Goal: Task Accomplishment & Management: Manage account settings

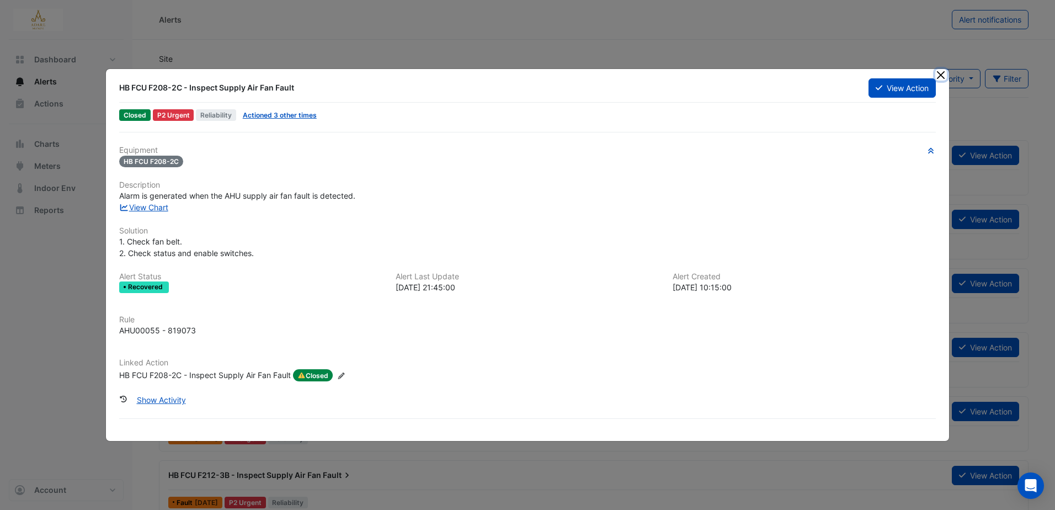
click at [942, 76] on button "Close" at bounding box center [942, 75] width 12 height 12
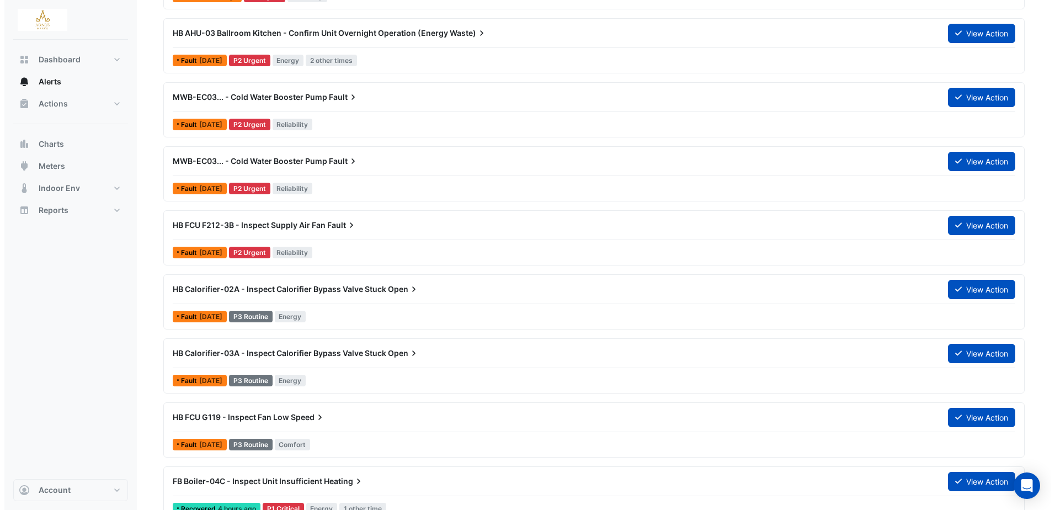
scroll to position [221, 0]
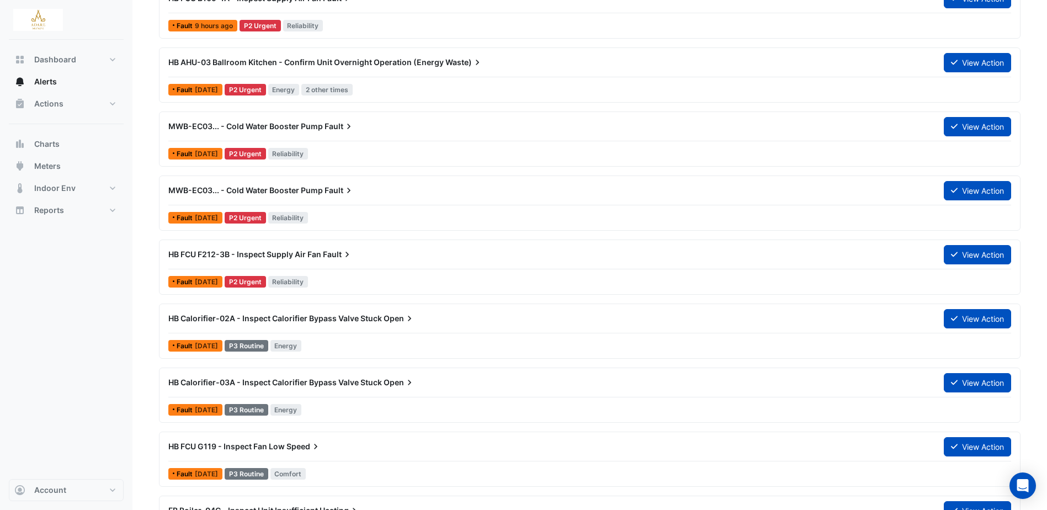
click at [257, 253] on span "HB FCU F212-3B - Inspect Supply Air Fan" at bounding box center [244, 254] width 153 height 9
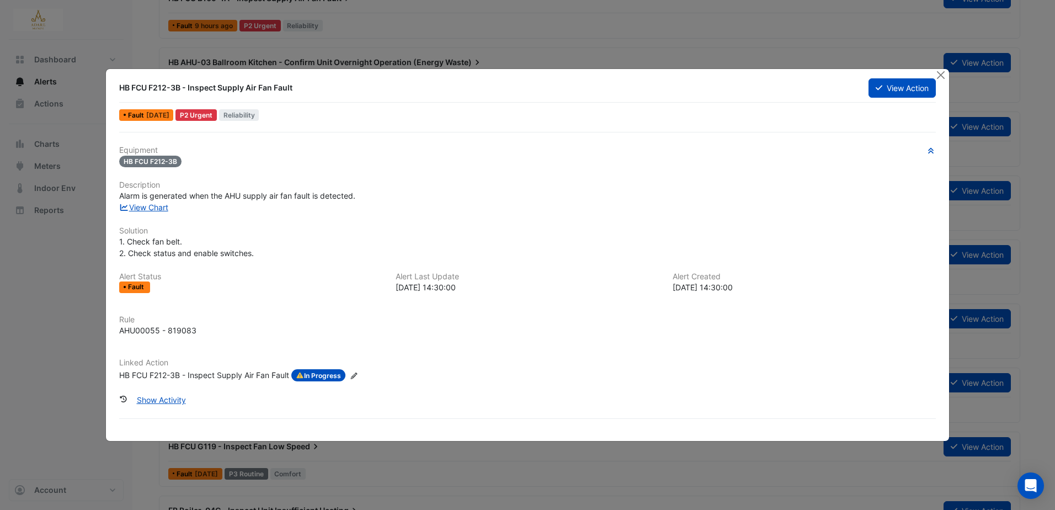
click at [336, 370] on span "In Progress" at bounding box center [318, 375] width 54 height 12
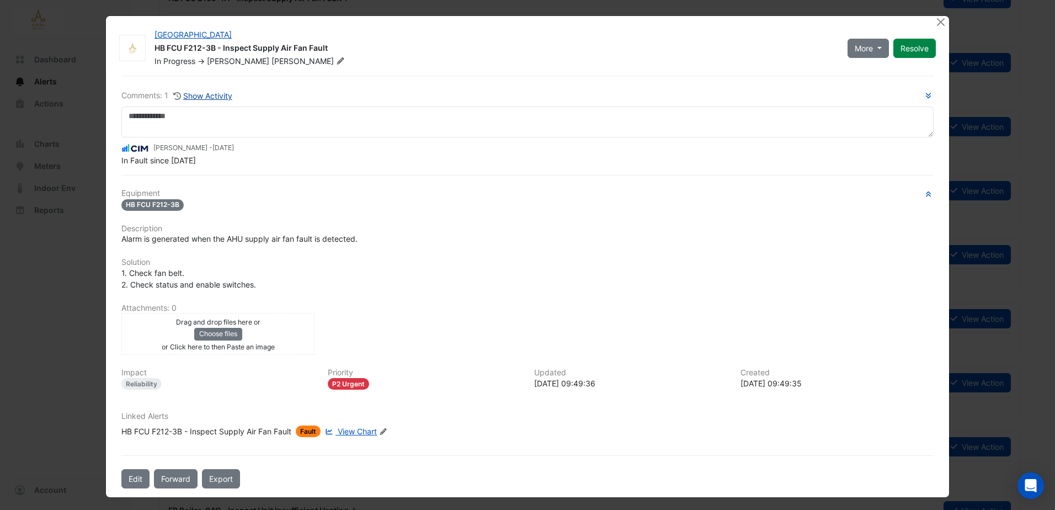
click at [207, 93] on button "Show Activity" at bounding box center [203, 95] width 60 height 13
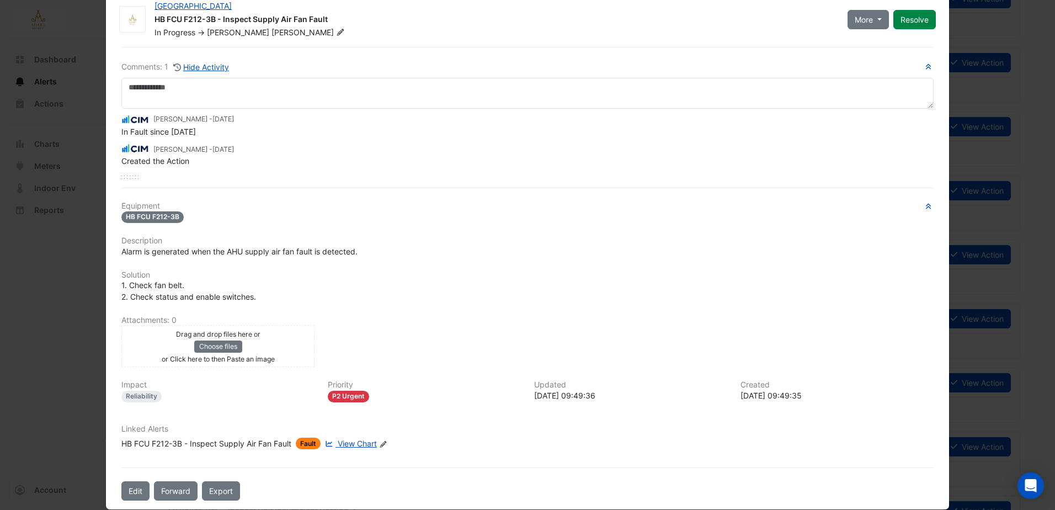
scroll to position [44, 0]
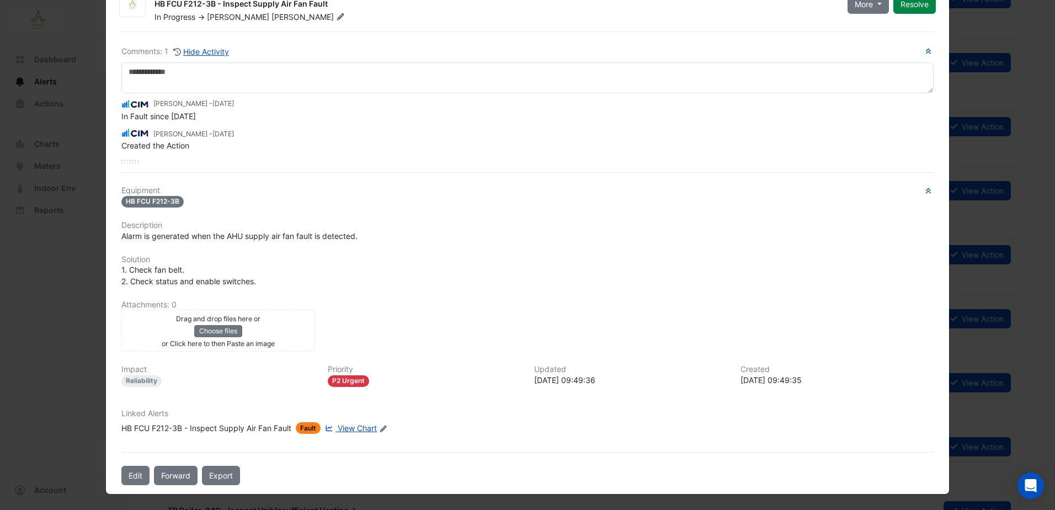
click at [348, 429] on span "View Chart" at bounding box center [357, 427] width 39 height 9
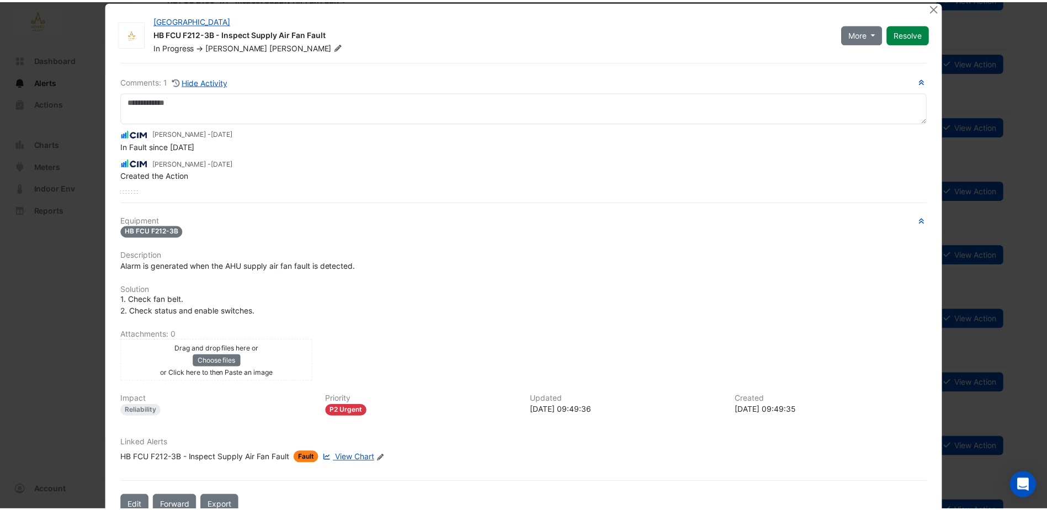
scroll to position [0, 0]
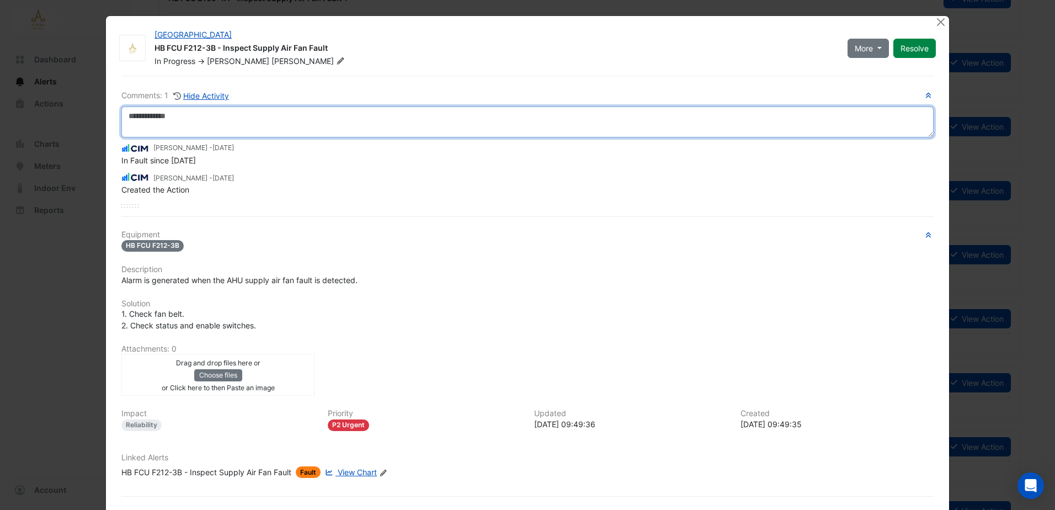
click at [227, 117] on textarea at bounding box center [527, 122] width 813 height 31
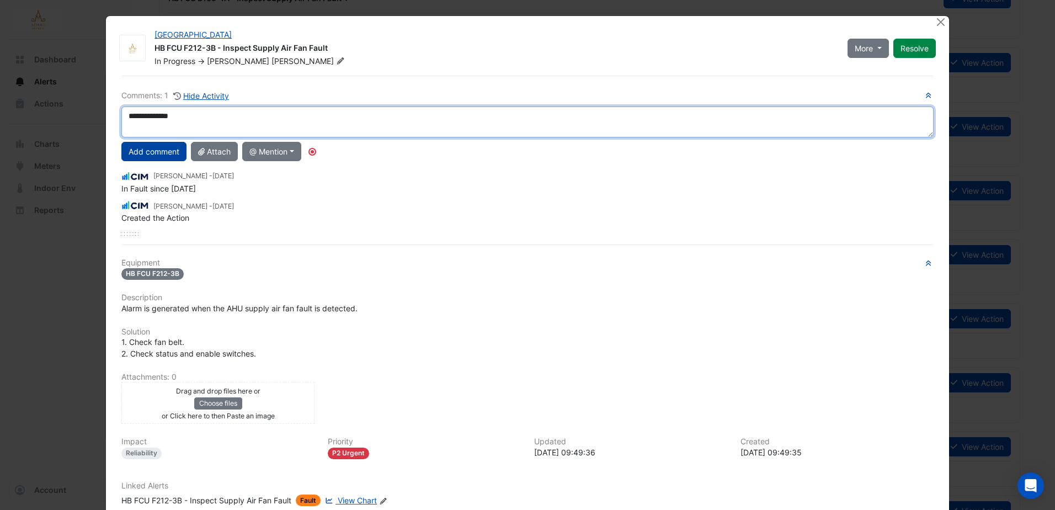
type textarea "**********"
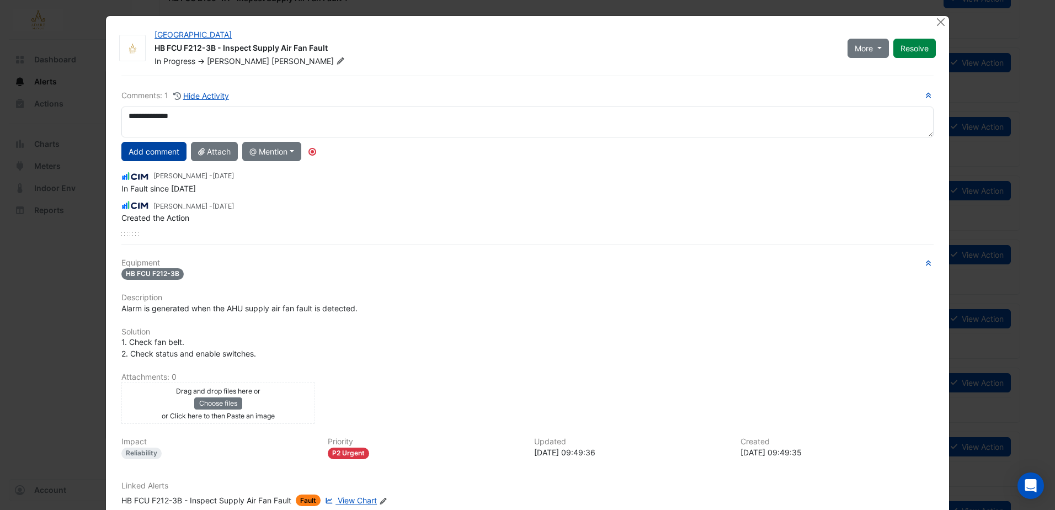
click at [157, 150] on button "Add comment" at bounding box center [153, 151] width 65 height 19
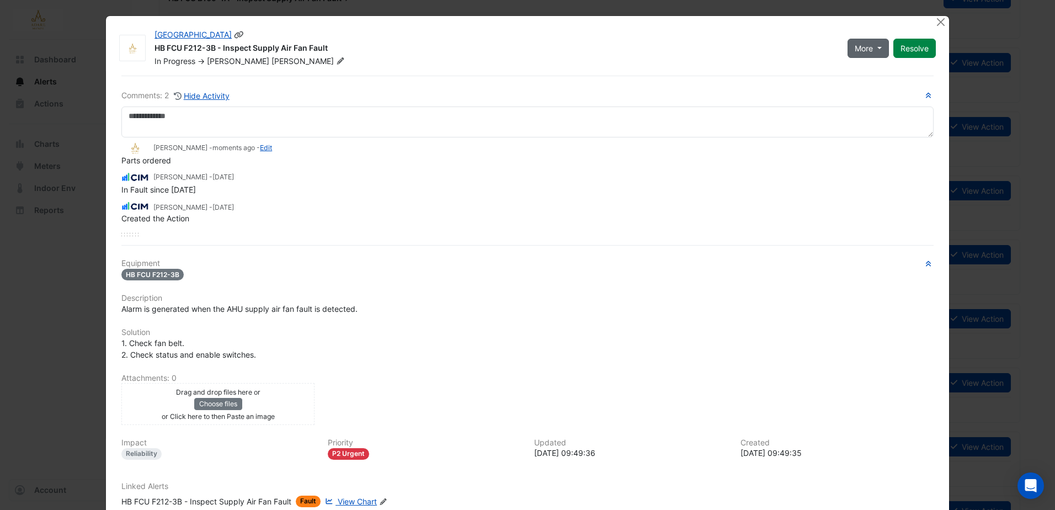
click at [875, 49] on button "More" at bounding box center [868, 48] width 41 height 19
click at [871, 71] on button "On Hold" at bounding box center [886, 72] width 87 height 16
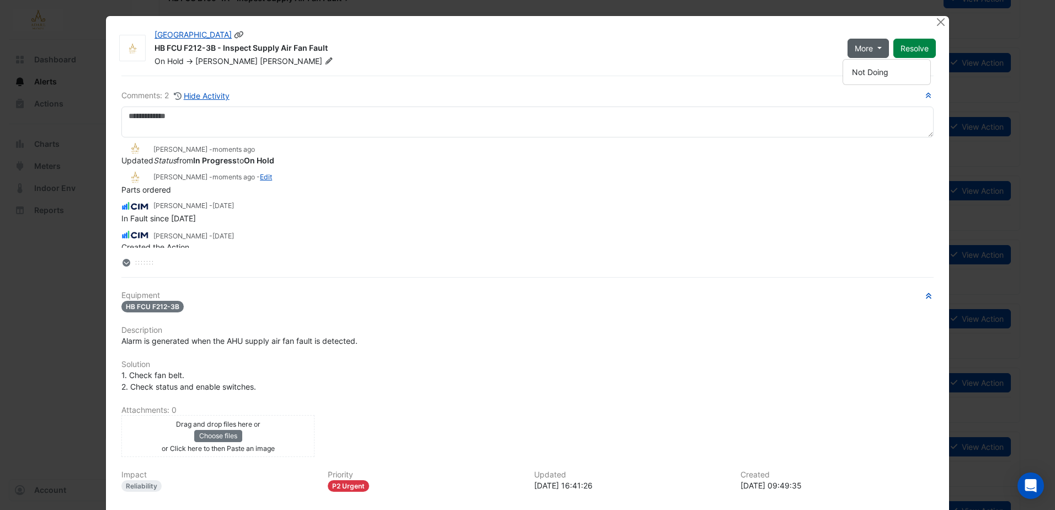
click at [747, 44] on div "HB FCU F212-3B - Inspect Supply Air Fan Fault" at bounding box center [495, 49] width 680 height 13
click at [938, 23] on button "Close" at bounding box center [942, 22] width 12 height 12
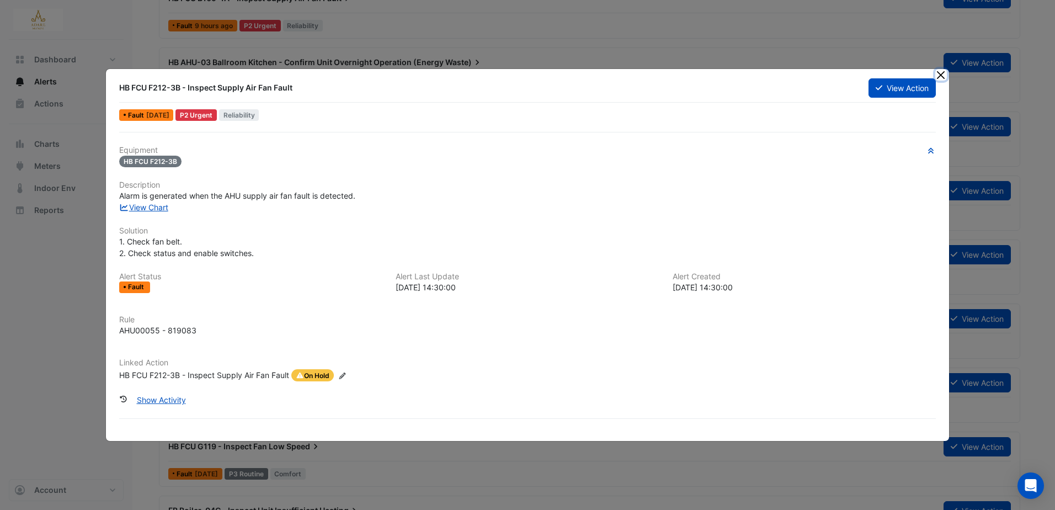
click at [942, 76] on button "Close" at bounding box center [942, 75] width 12 height 12
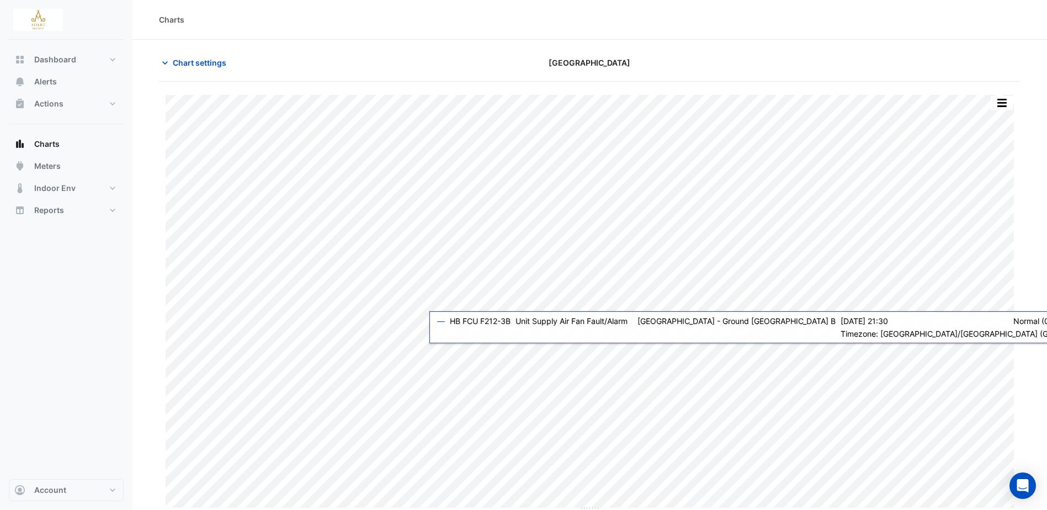
scroll to position [3, 0]
